Goal: Task Accomplishment & Management: Complete application form

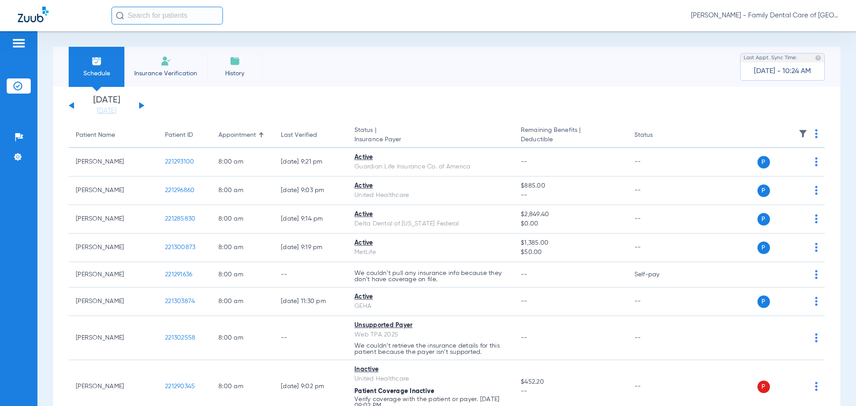
drag, startPoint x: 470, startPoint y: 97, endPoint x: 410, endPoint y: 99, distance: 59.8
click at [470, 97] on app-single-date-navigator "[DATE] [DATE] [DATE] [DATE] [DATE] [DATE] [DATE] [DATE] [DATE] [DATE] [DATE] [D…" at bounding box center [447, 106] width 756 height 20
click at [382, 86] on div "Schedule Insurance Verification History Last Appt. Sync Time: [DATE] - 10:30 AM" at bounding box center [447, 67] width 788 height 40
click at [170, 51] on li "Insurance Verification" at bounding box center [165, 67] width 83 height 40
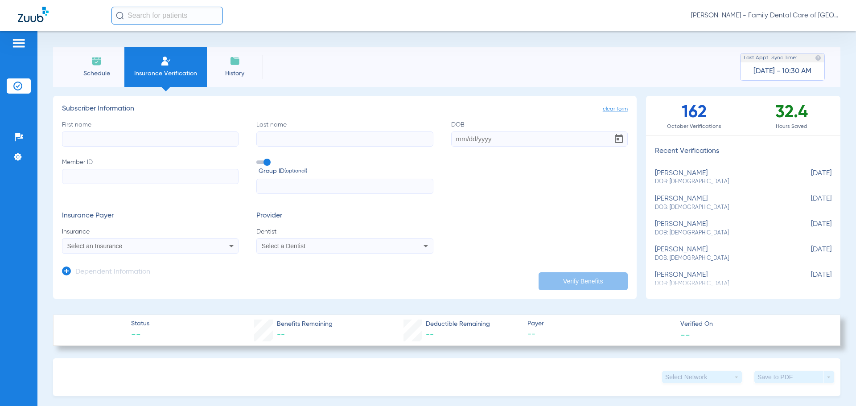
click at [110, 139] on input "First name" at bounding box center [150, 139] width 177 height 15
type input "[PERSON_NAME]"
type input "[DATE]"
click at [74, 179] on input "Member ID" at bounding box center [150, 176] width 177 height 15
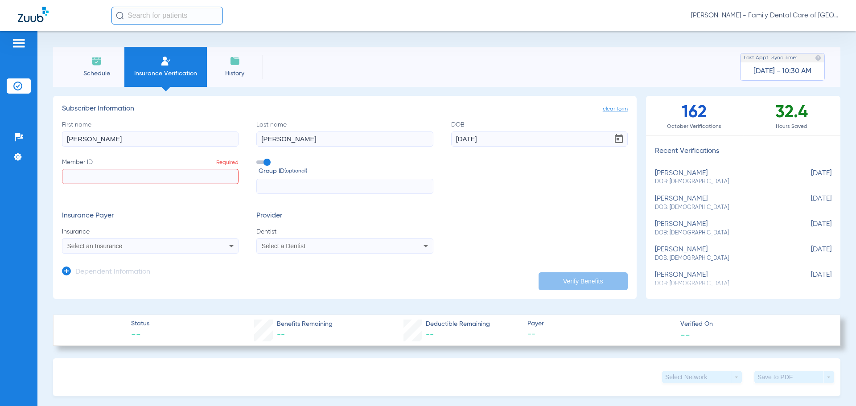
click at [124, 178] on input "Member ID Required" at bounding box center [150, 176] width 177 height 15
paste input "950102633-01"
type input "950102633-01"
click at [275, 190] on input "text" at bounding box center [344, 186] width 177 height 15
click at [122, 248] on span "Select an Insurance" at bounding box center [94, 246] width 55 height 7
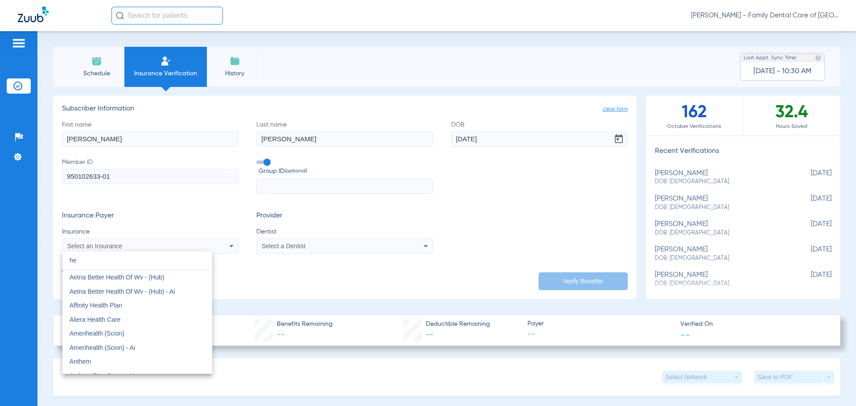
type input "h"
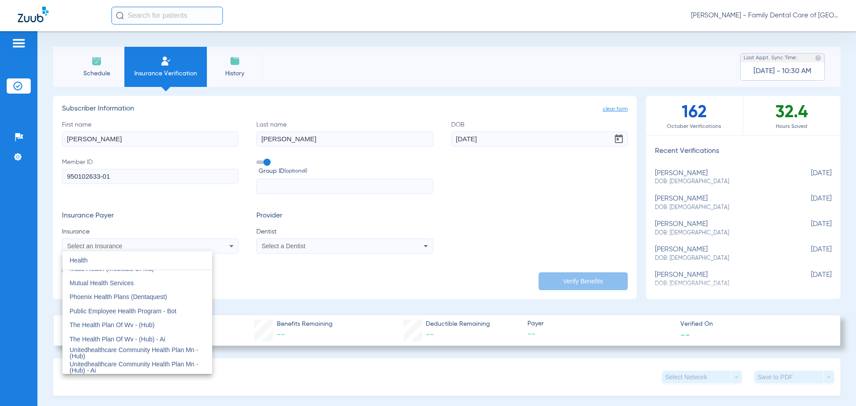
scroll to position [248, 0]
type input "Health"
click at [138, 201] on div at bounding box center [428, 203] width 856 height 406
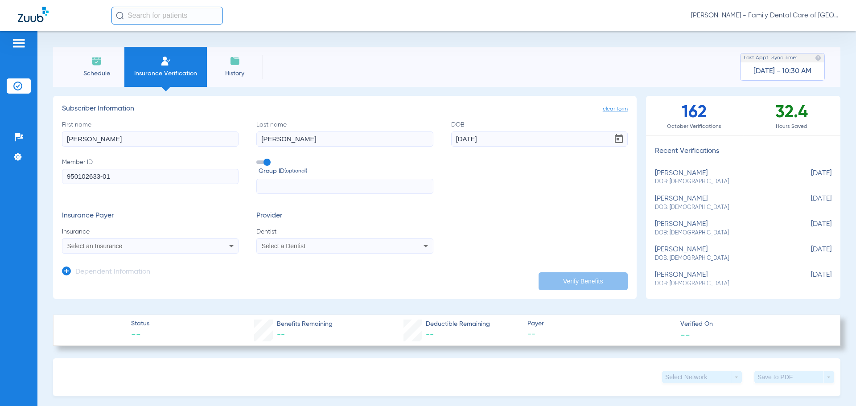
click at [303, 241] on div "Select a Dentist" at bounding box center [345, 246] width 176 height 11
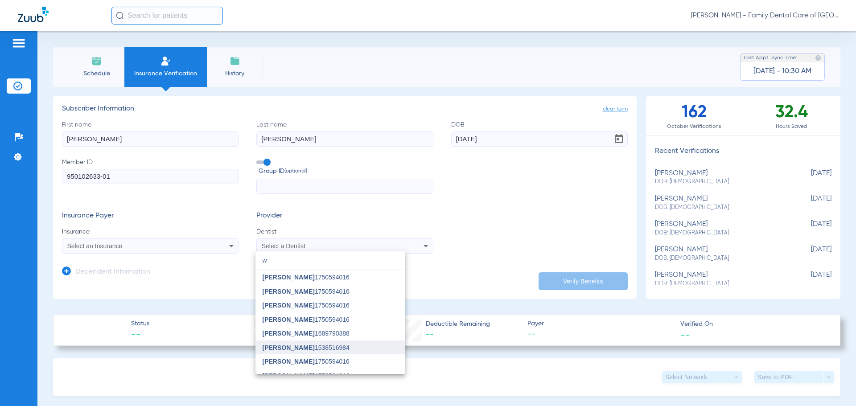
type input "w"
click at [270, 351] on span "[PERSON_NAME]" at bounding box center [289, 347] width 52 height 7
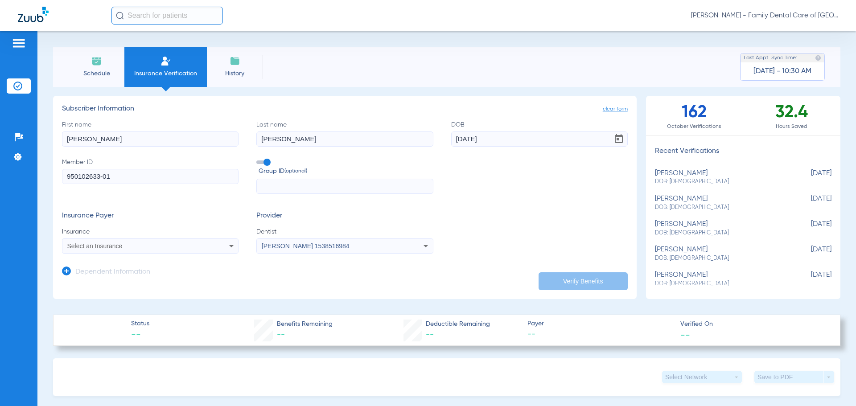
click at [99, 249] on span "Select an Insurance" at bounding box center [94, 246] width 55 height 7
type input "health Alliance"
click at [222, 279] on div at bounding box center [428, 203] width 856 height 406
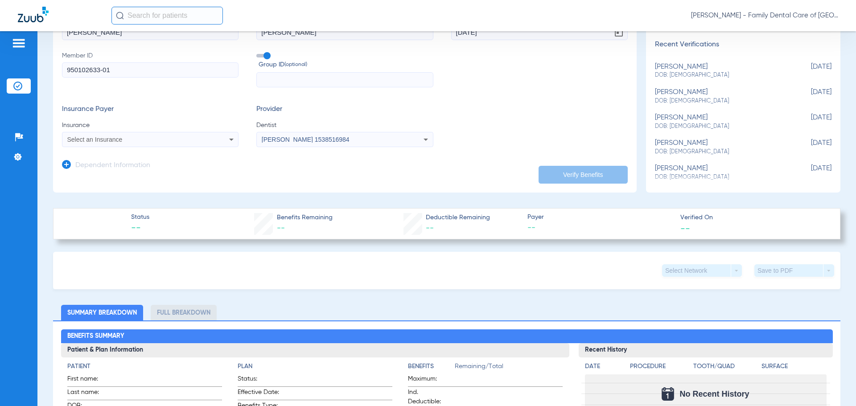
scroll to position [0, 0]
